Goal: Transaction & Acquisition: Download file/media

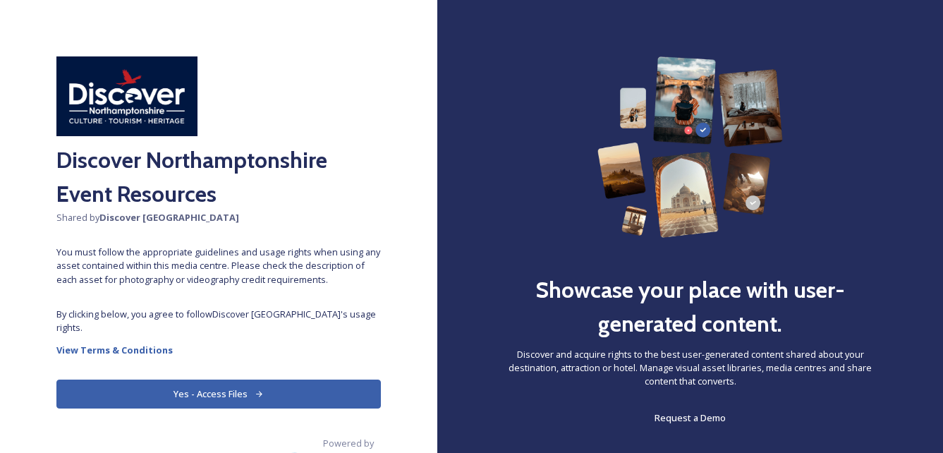
click at [241, 396] on button "Yes - Access Files" at bounding box center [218, 394] width 325 height 29
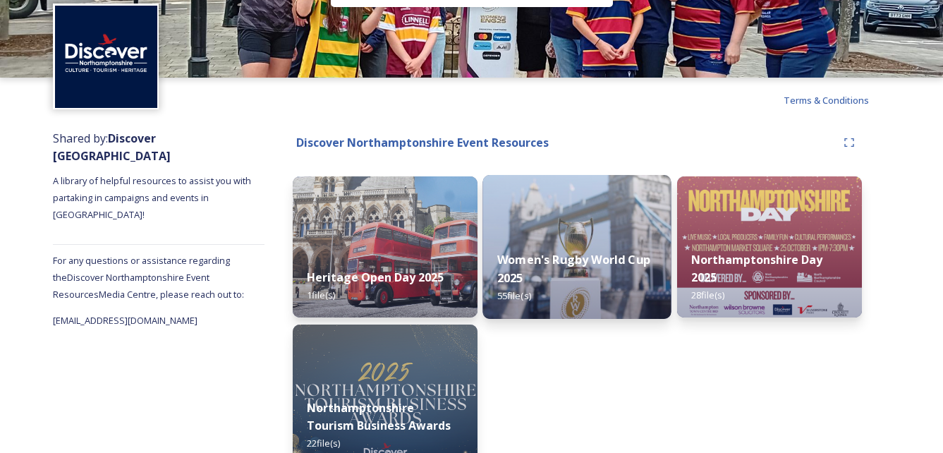
scroll to position [76, 0]
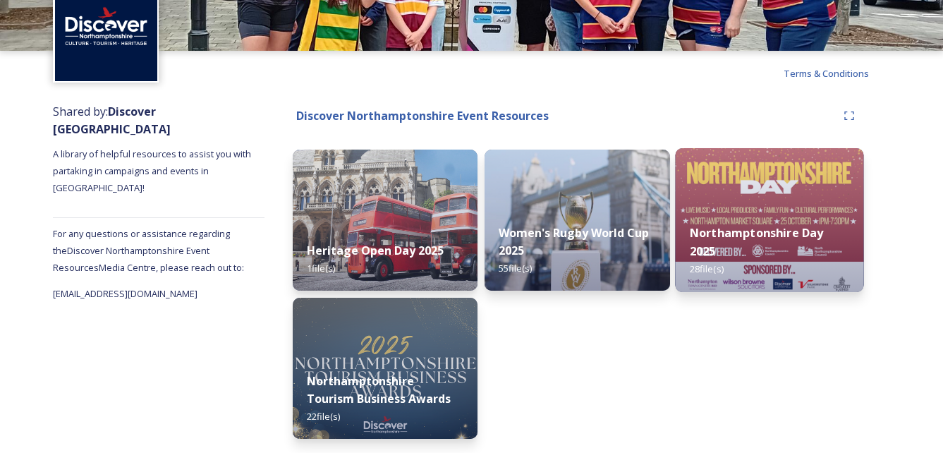
click at [756, 235] on strong "Northamptonshire Day 2025" at bounding box center [756, 242] width 134 height 34
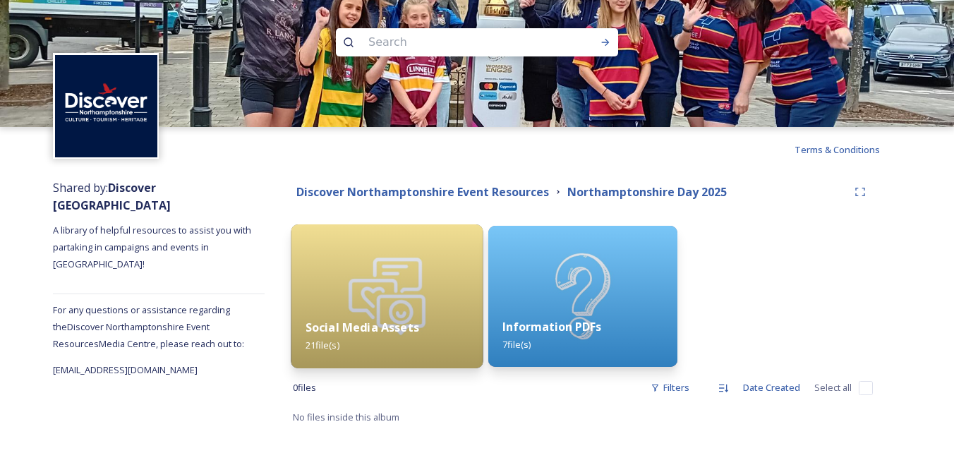
click at [404, 322] on strong "Social Media Assets" at bounding box center [363, 328] width 114 height 16
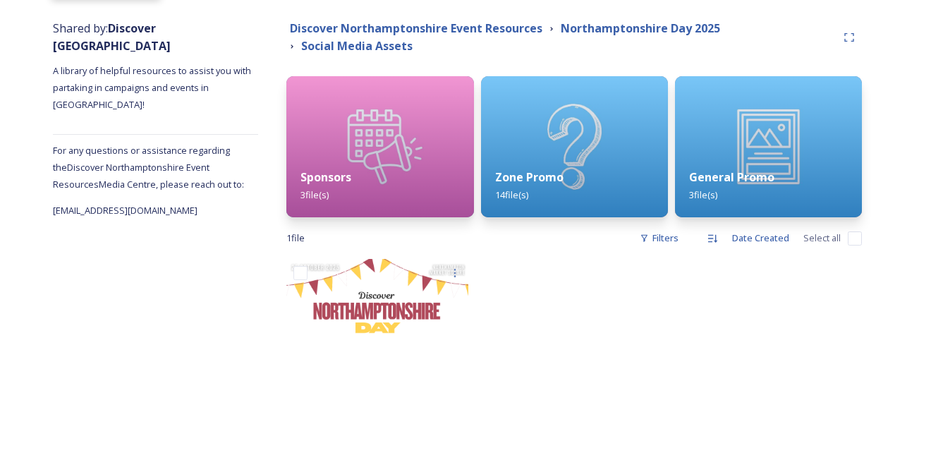
scroll to position [177, 0]
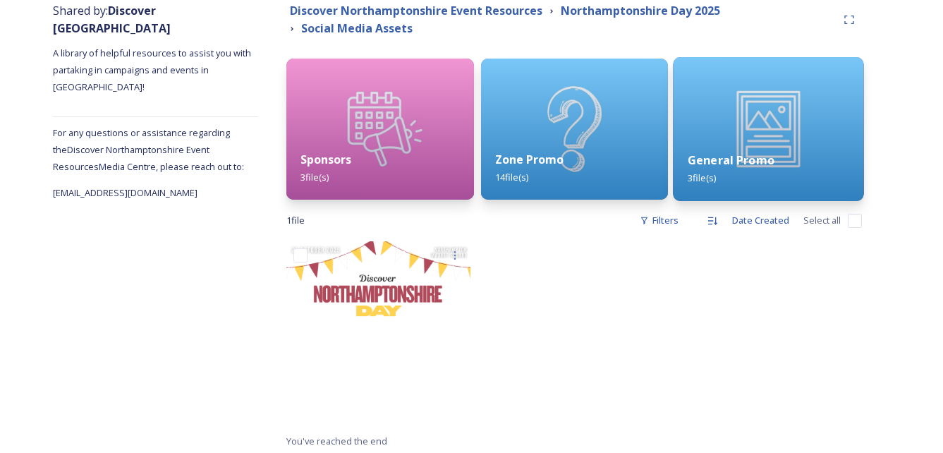
click at [807, 133] on img at bounding box center [768, 129] width 191 height 144
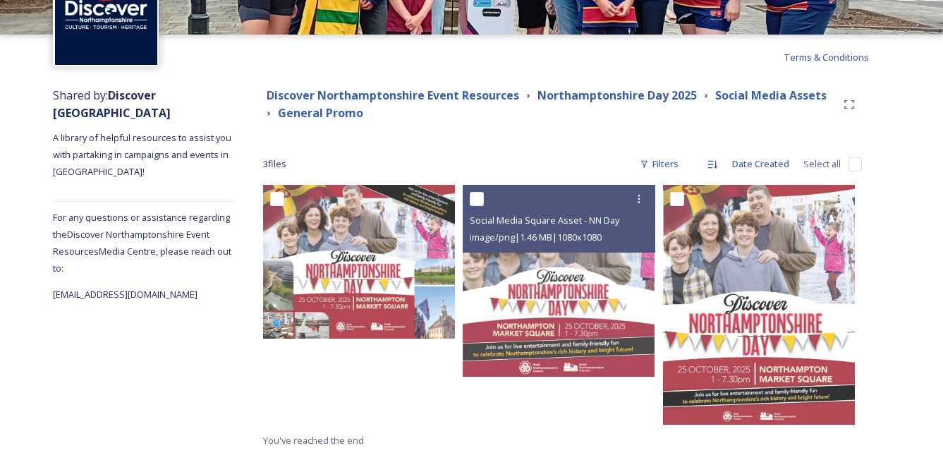
scroll to position [94, 0]
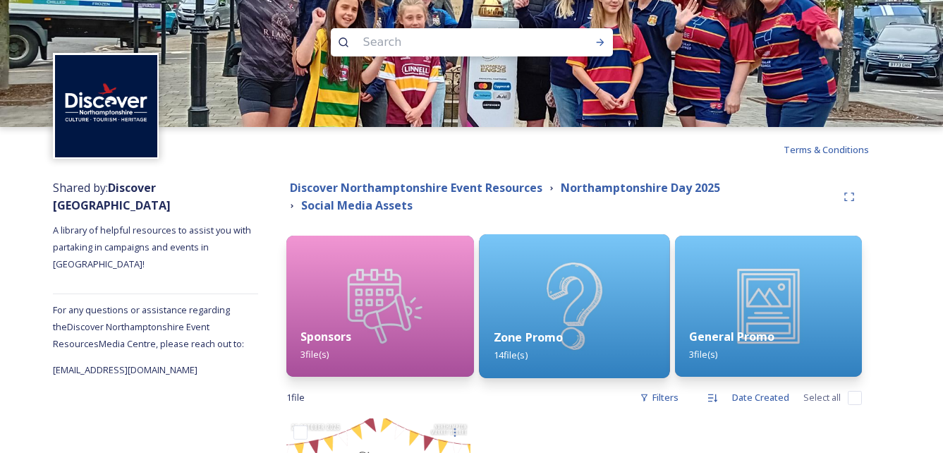
click at [556, 319] on div "Zone Promo 14 file(s)" at bounding box center [574, 346] width 191 height 64
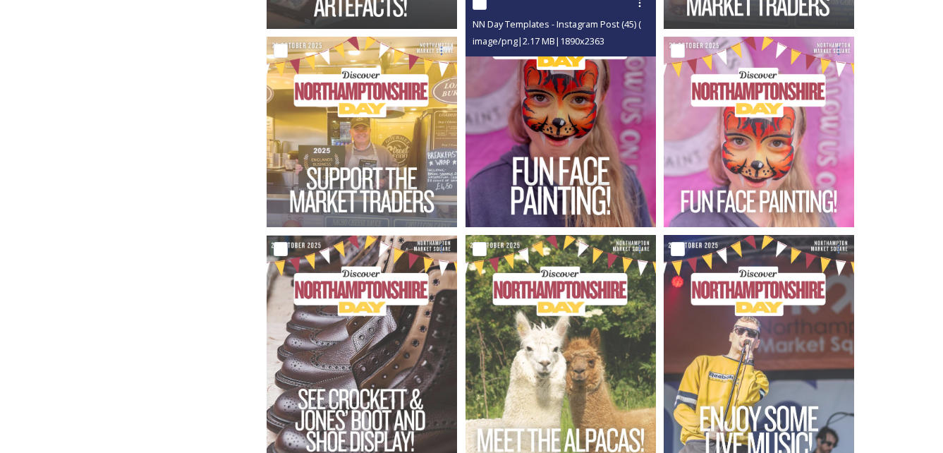
scroll to position [64, 0]
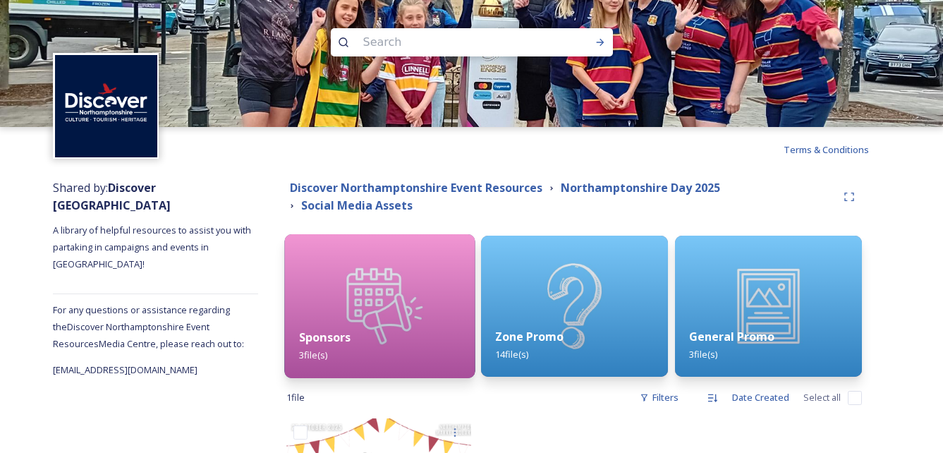
click at [346, 300] on img at bounding box center [380, 306] width 191 height 144
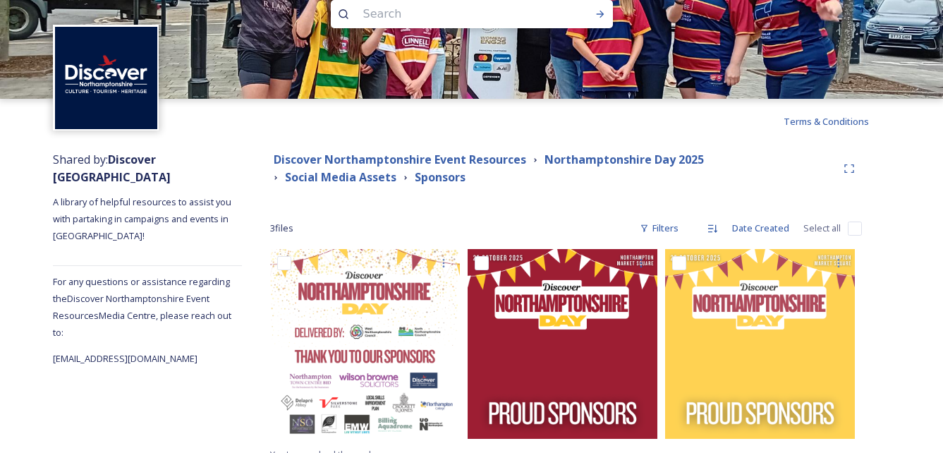
scroll to position [44, 0]
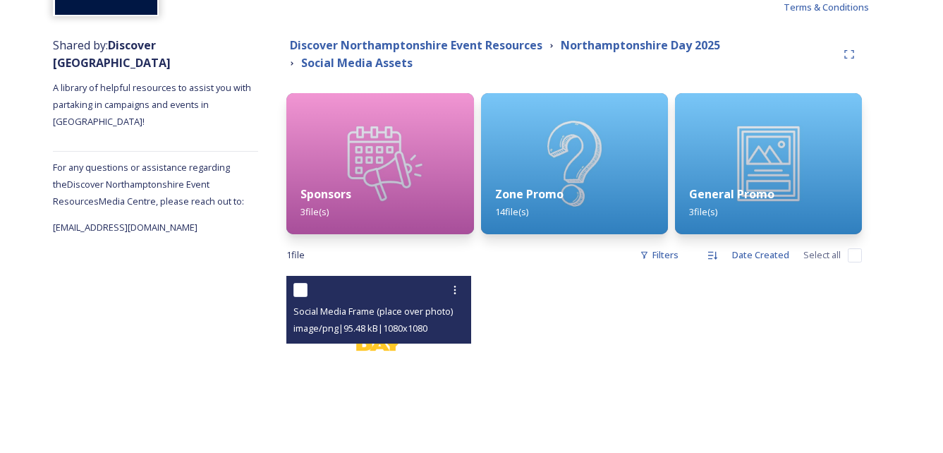
scroll to position [179, 0]
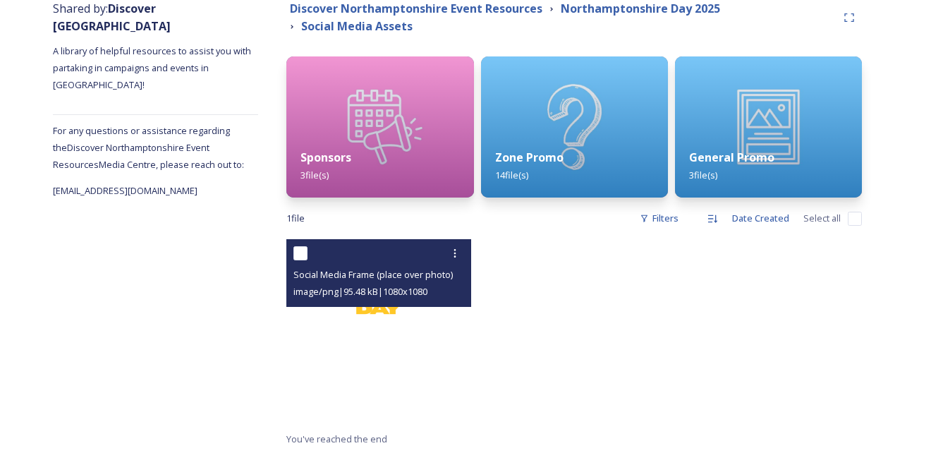
click at [301, 253] on input "checkbox" at bounding box center [301, 253] width 14 height 14
checkbox input "true"
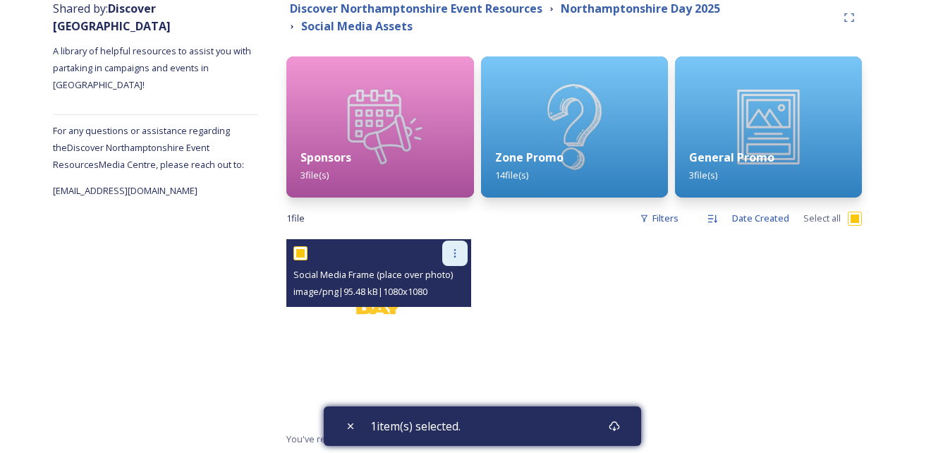
click at [454, 251] on icon at bounding box center [454, 253] width 11 height 11
click at [446, 308] on span "Download" at bounding box center [438, 311] width 43 height 13
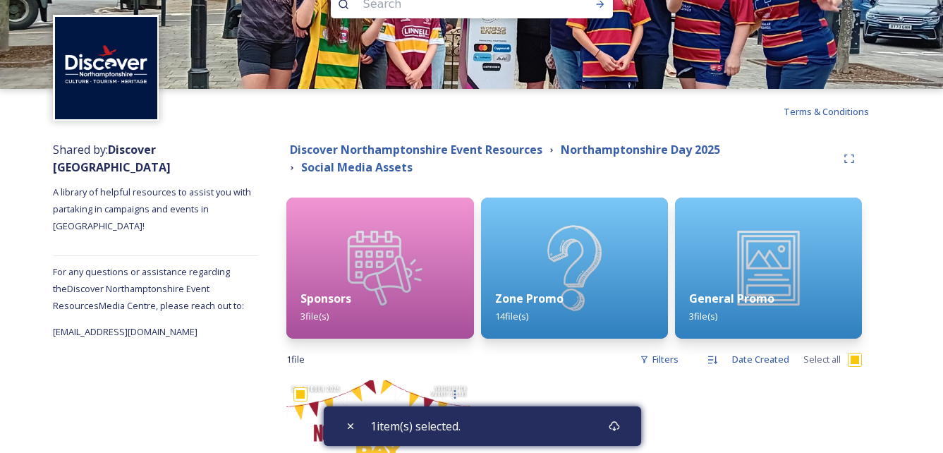
scroll to position [141, 0]
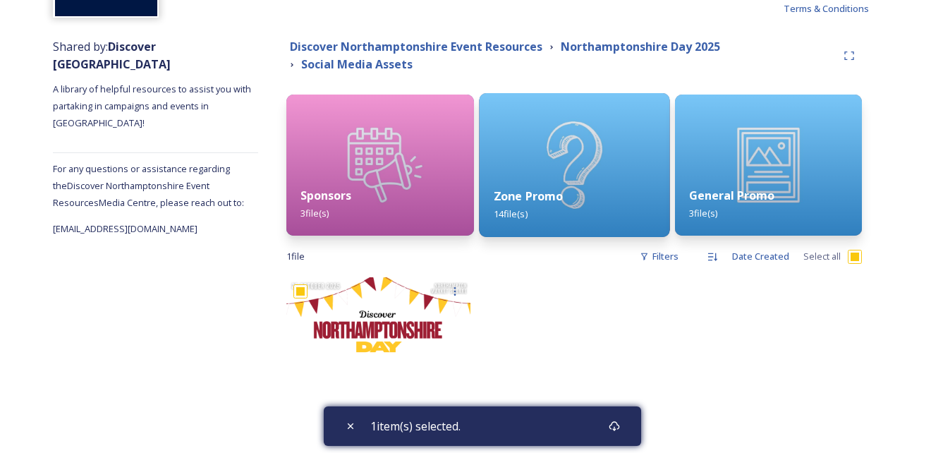
click at [545, 168] on img at bounding box center [574, 165] width 191 height 144
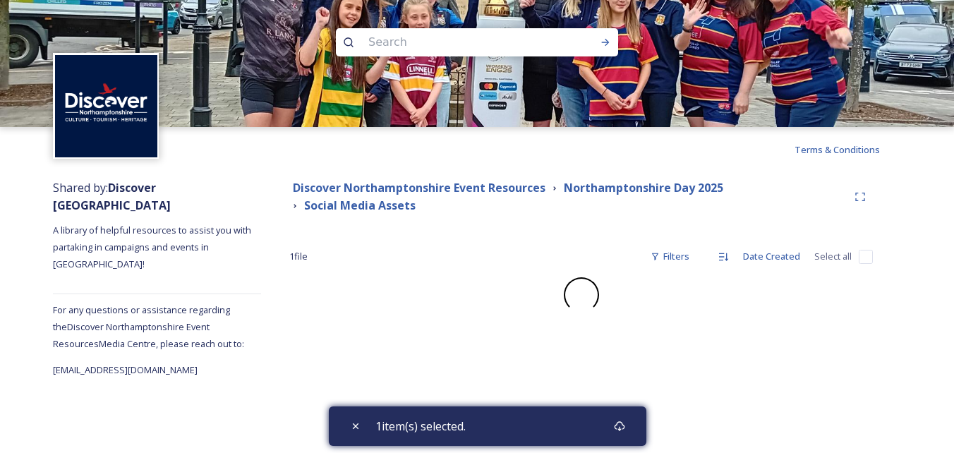
checkbox input "false"
